Goal: Book appointment/travel/reservation

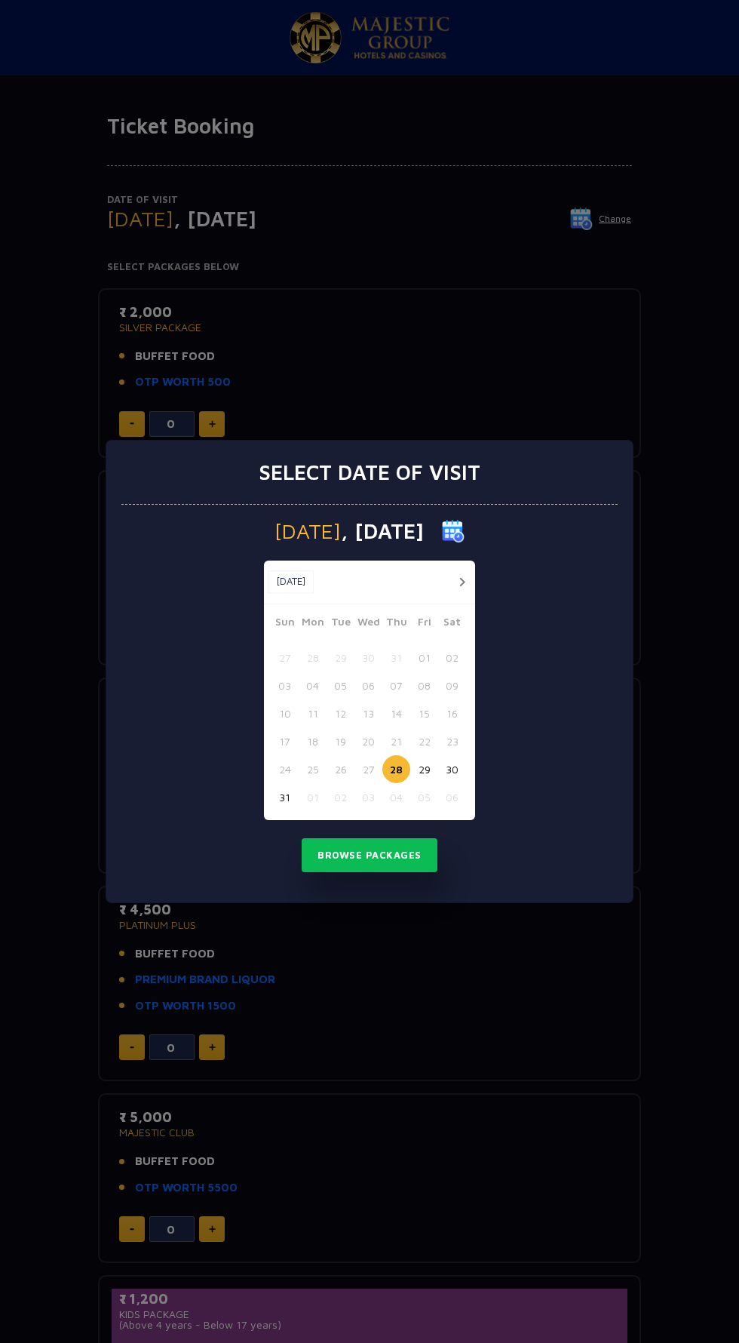
click at [462, 582] on button "button" at bounding box center [462, 582] width 19 height 19
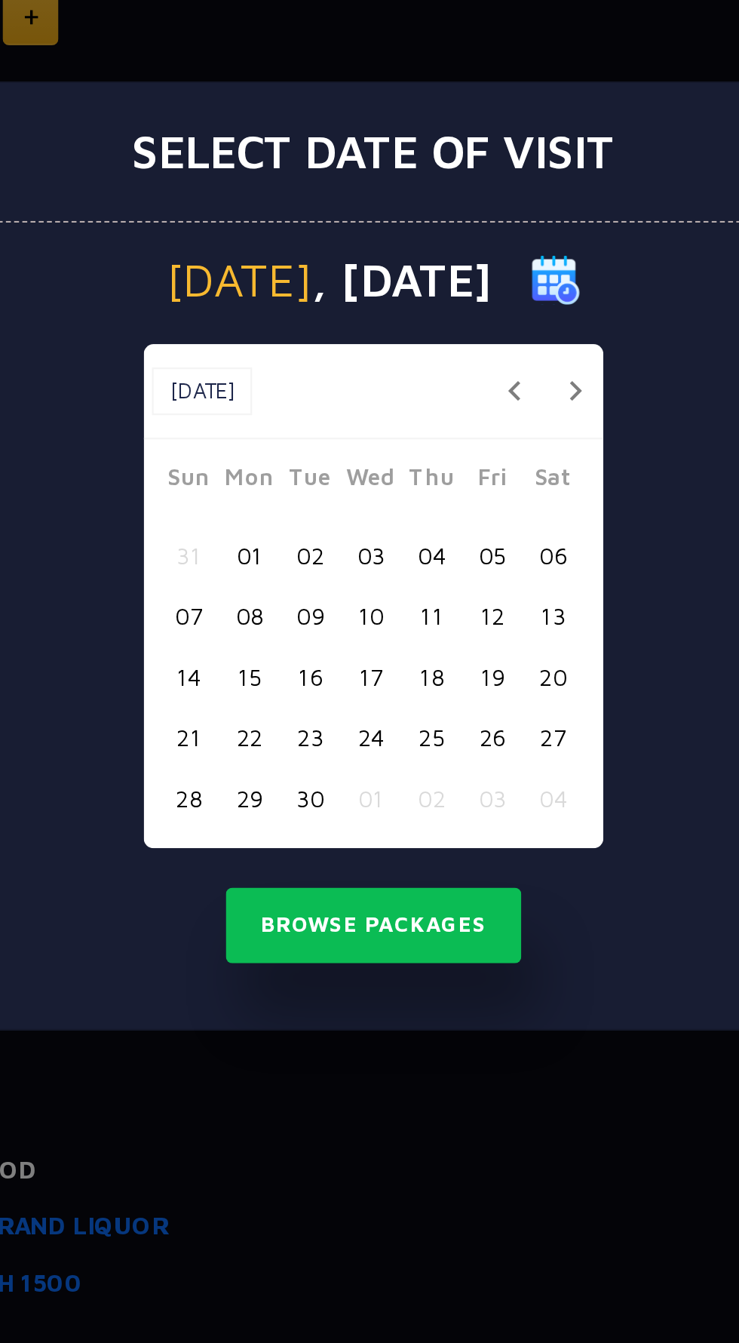
click at [427, 754] on button "26" at bounding box center [424, 755] width 28 height 28
click at [284, 783] on button "28" at bounding box center [285, 783] width 28 height 28
click at [420, 756] on button "26" at bounding box center [424, 755] width 28 height 28
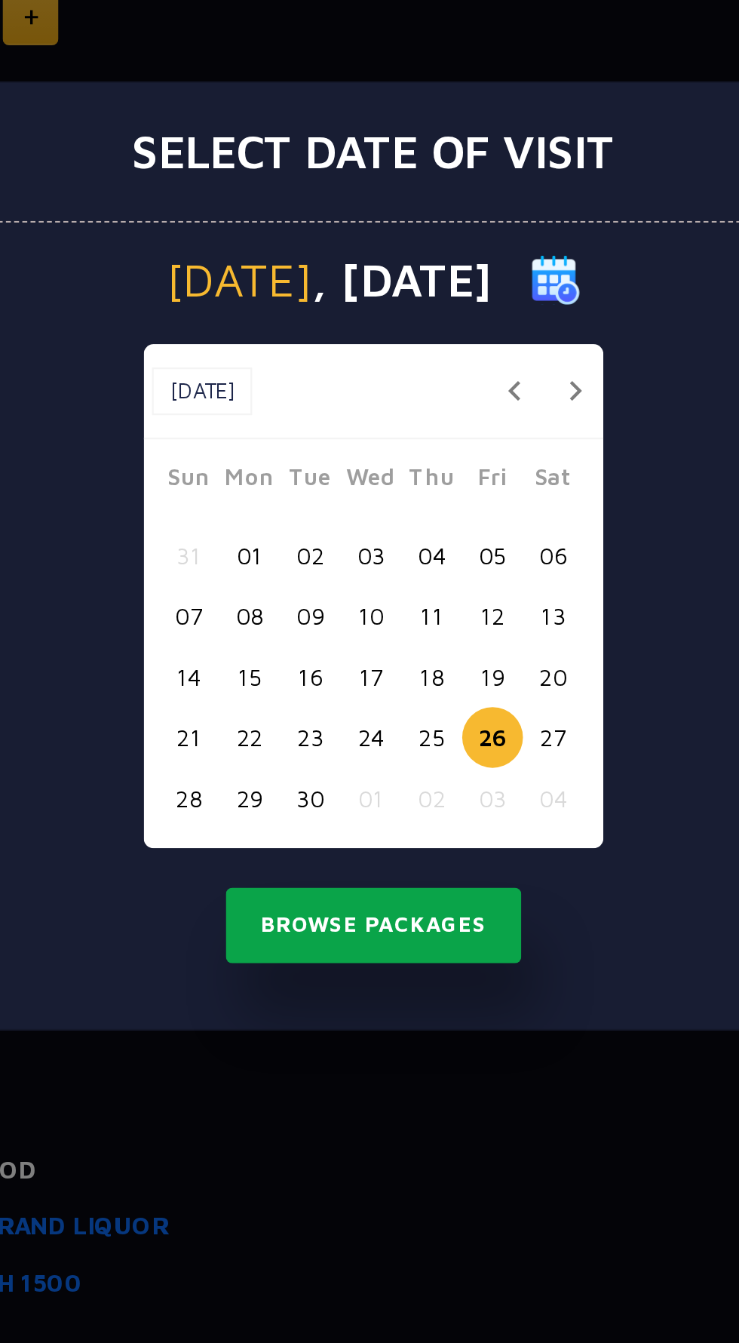
click at [418, 849] on button "Browse Packages" at bounding box center [370, 841] width 136 height 35
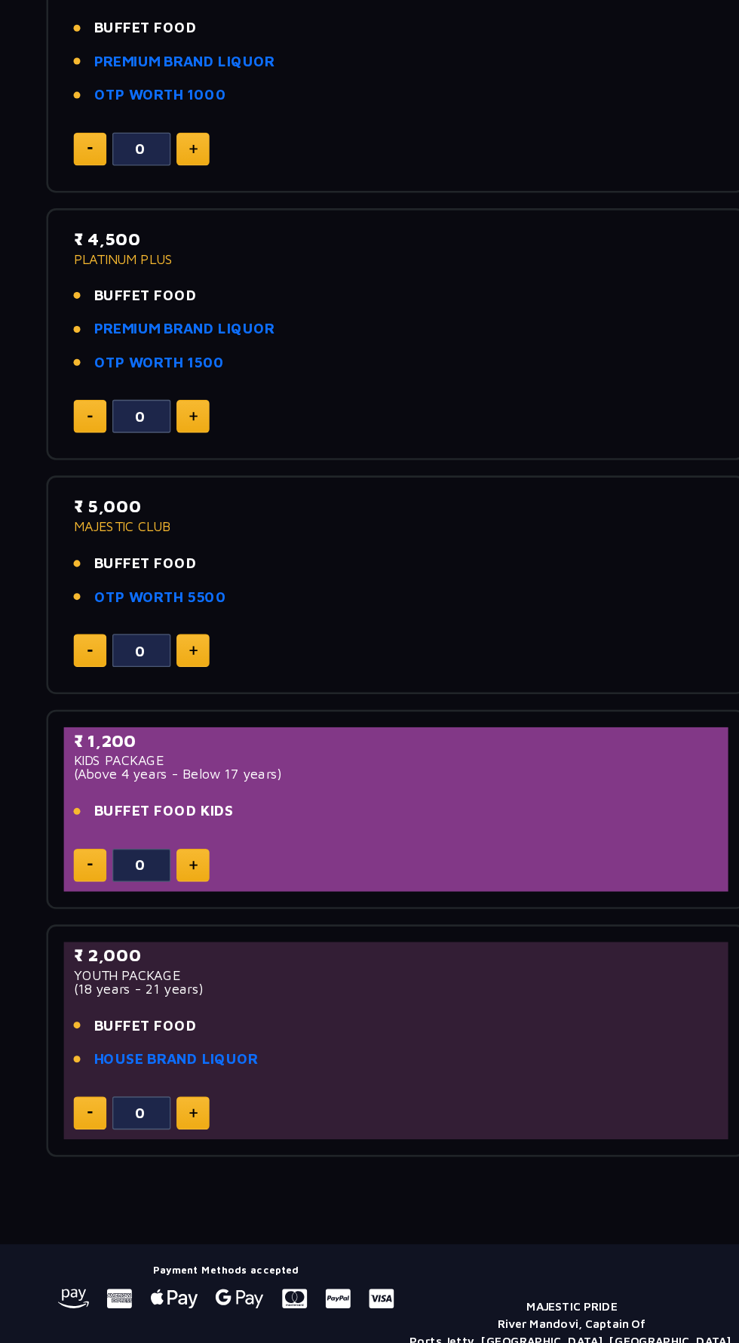
scroll to position [475, 0]
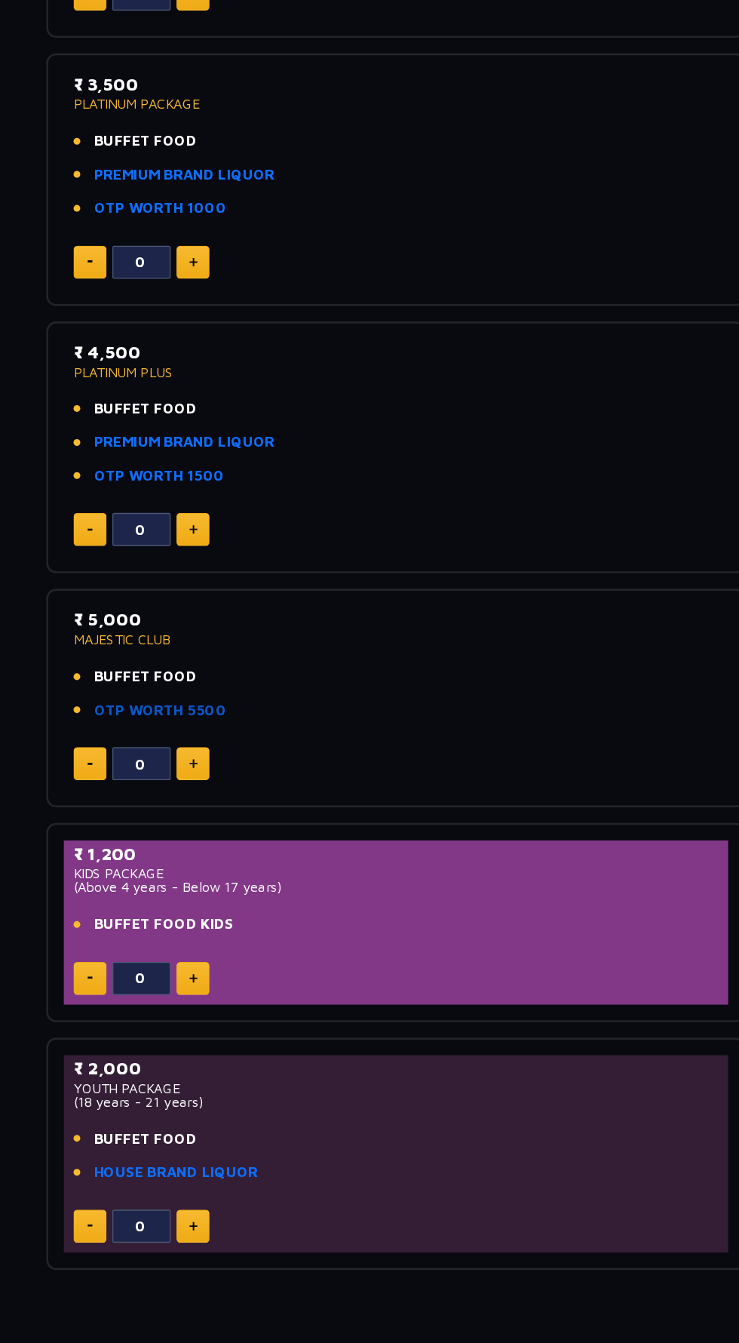
click at [157, 713] on link "OTP WORTH 5500" at bounding box center [186, 712] width 103 height 17
